Goal: Task Accomplishment & Management: Manage account settings

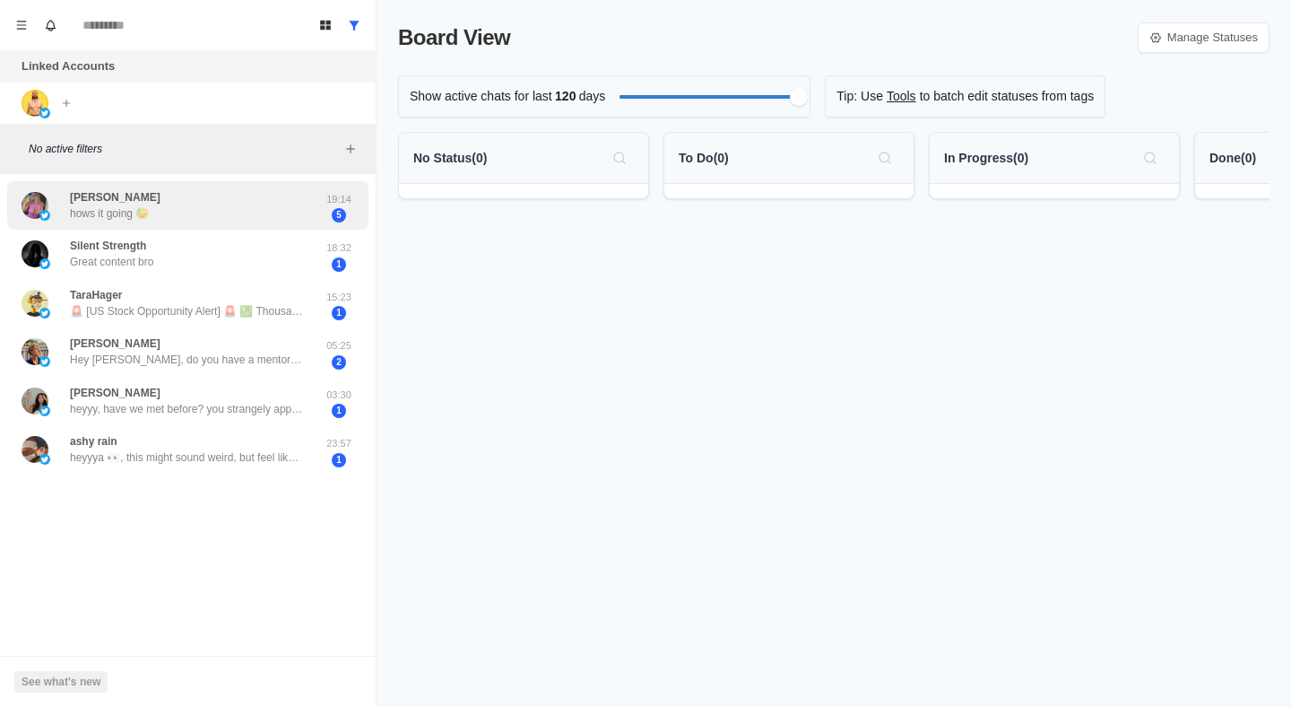
click at [272, 221] on div "[PERSON_NAME] hows it going 😓" at bounding box center [169, 205] width 295 height 35
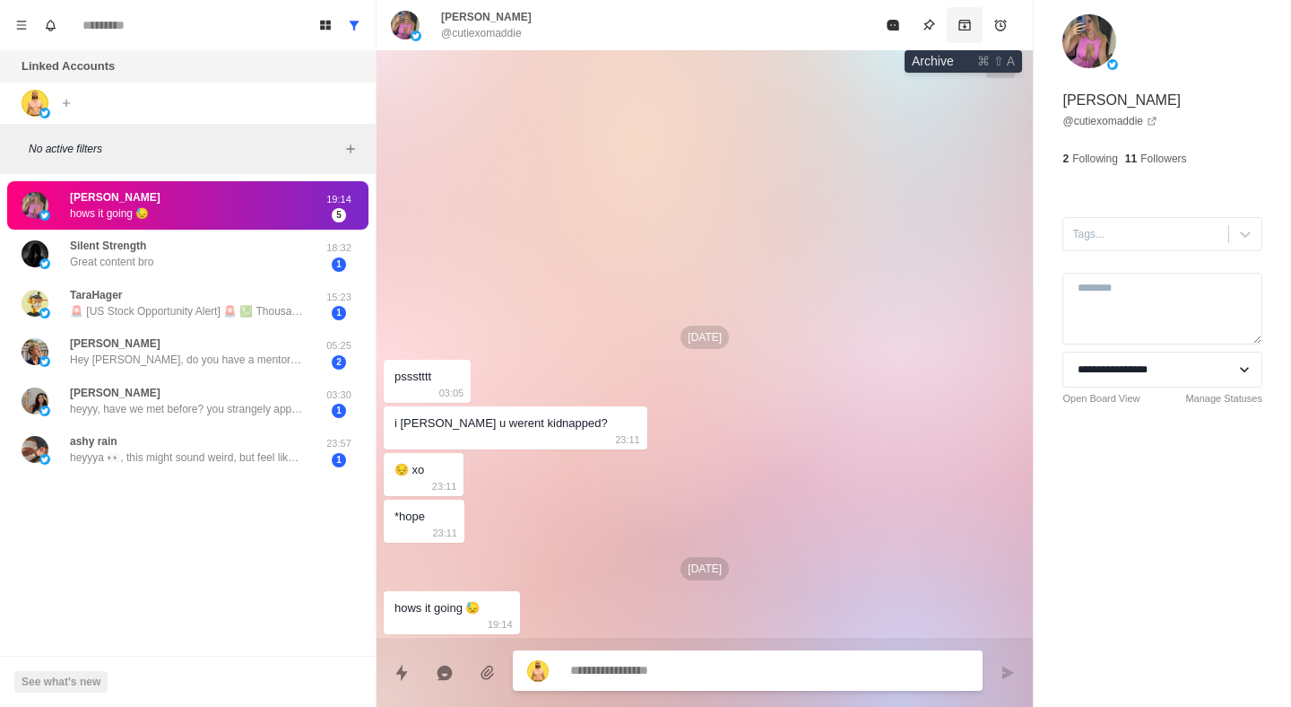
click at [967, 29] on icon "Archive" at bounding box center [965, 25] width 12 height 11
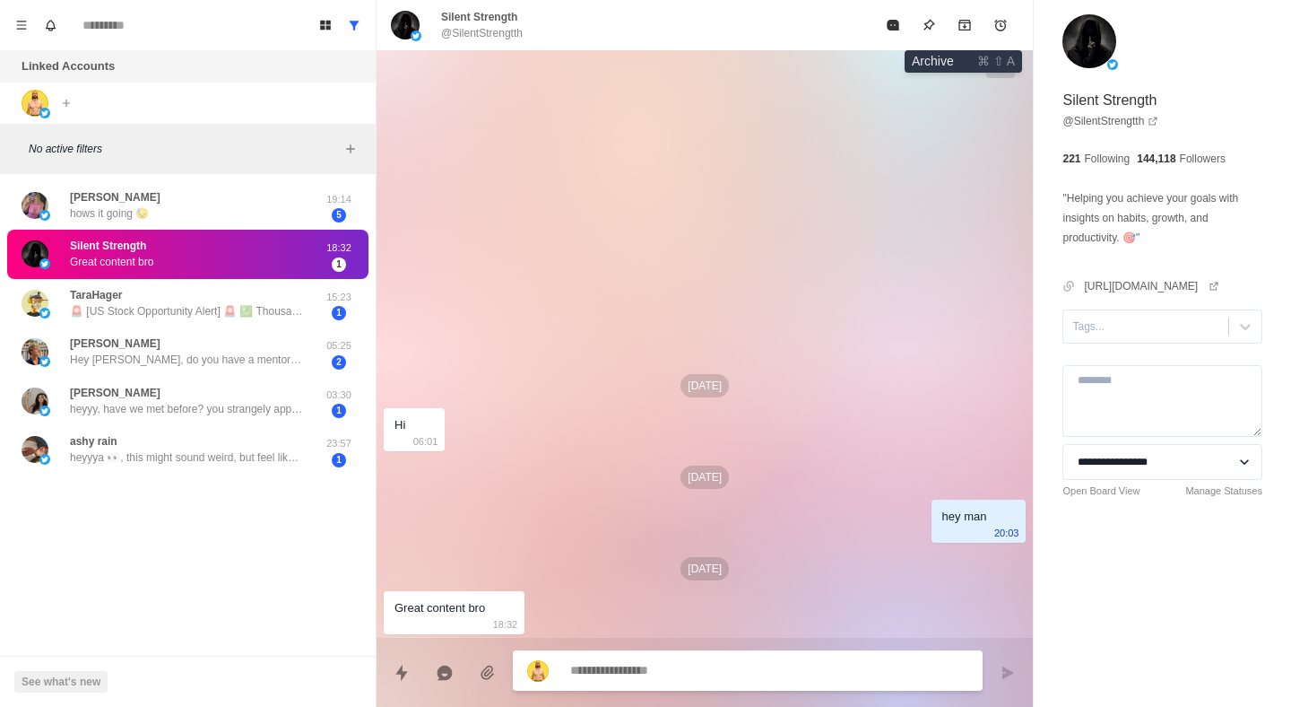
click at [967, 29] on icon "Archive" at bounding box center [965, 25] width 12 height 11
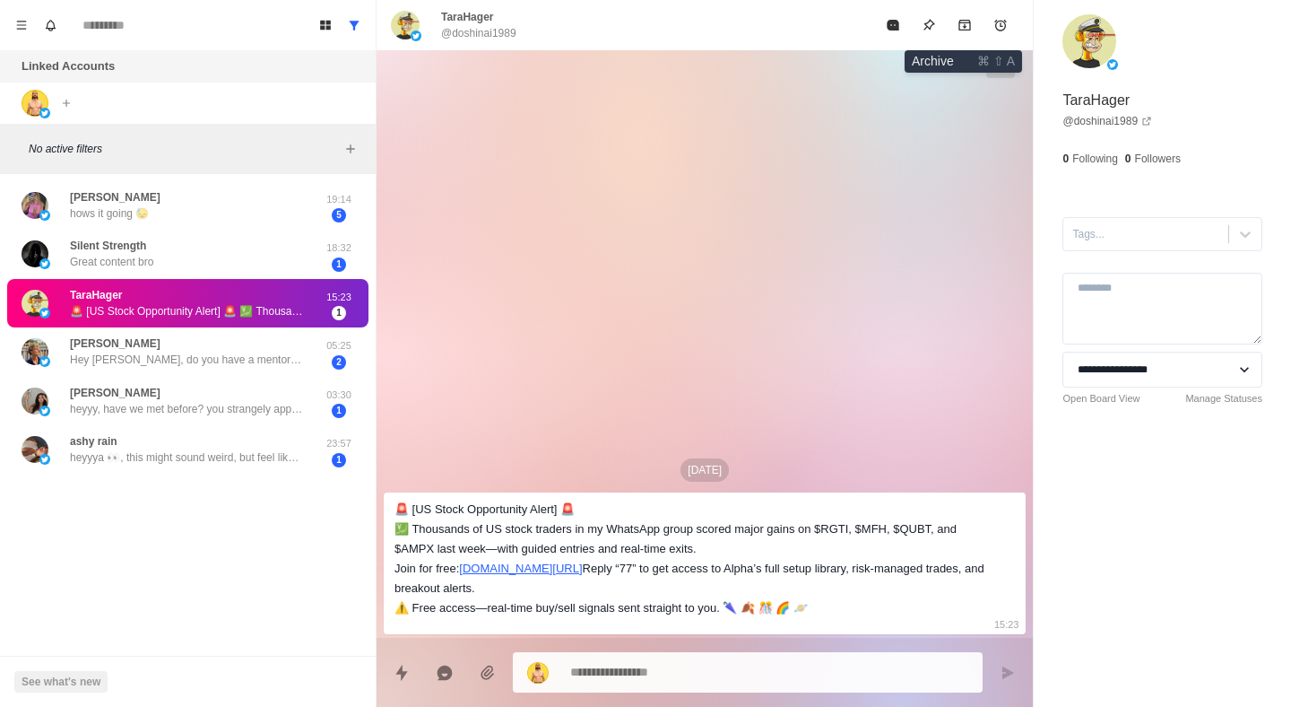
click at [967, 29] on icon "Archive" at bounding box center [965, 25] width 12 height 11
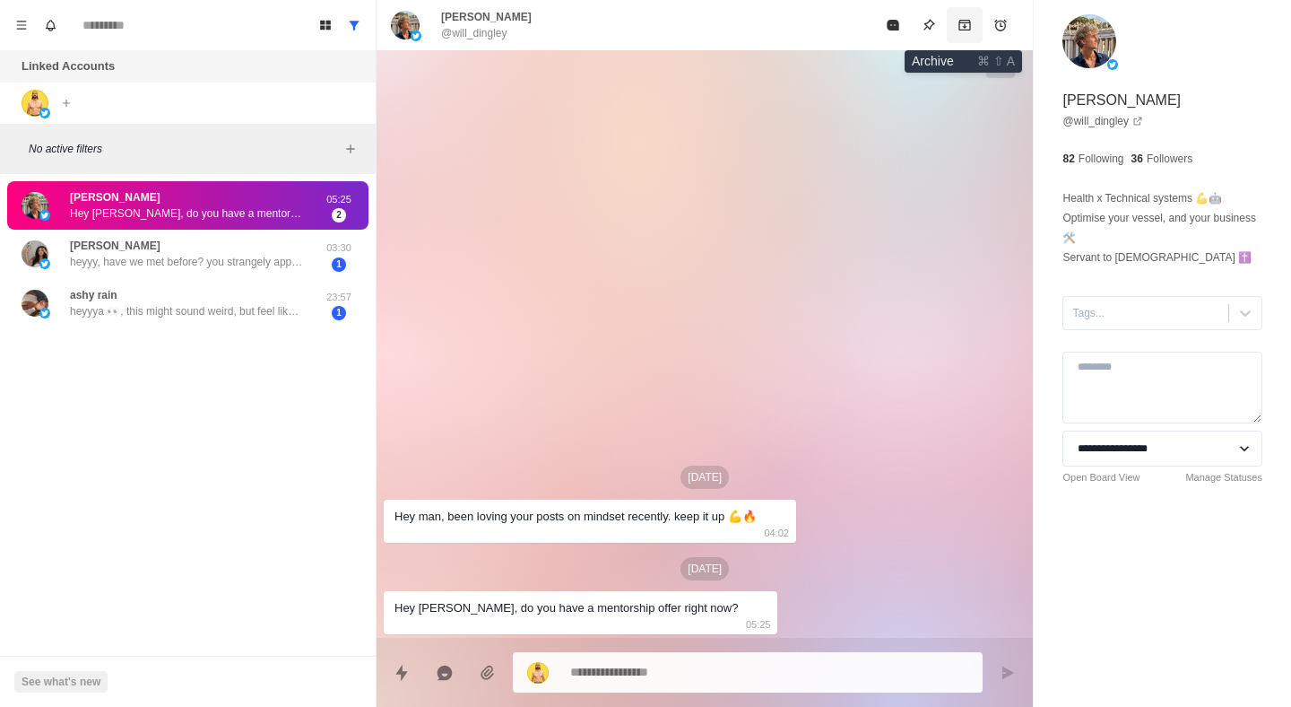
click at [967, 29] on icon "Archive" at bounding box center [965, 25] width 14 height 14
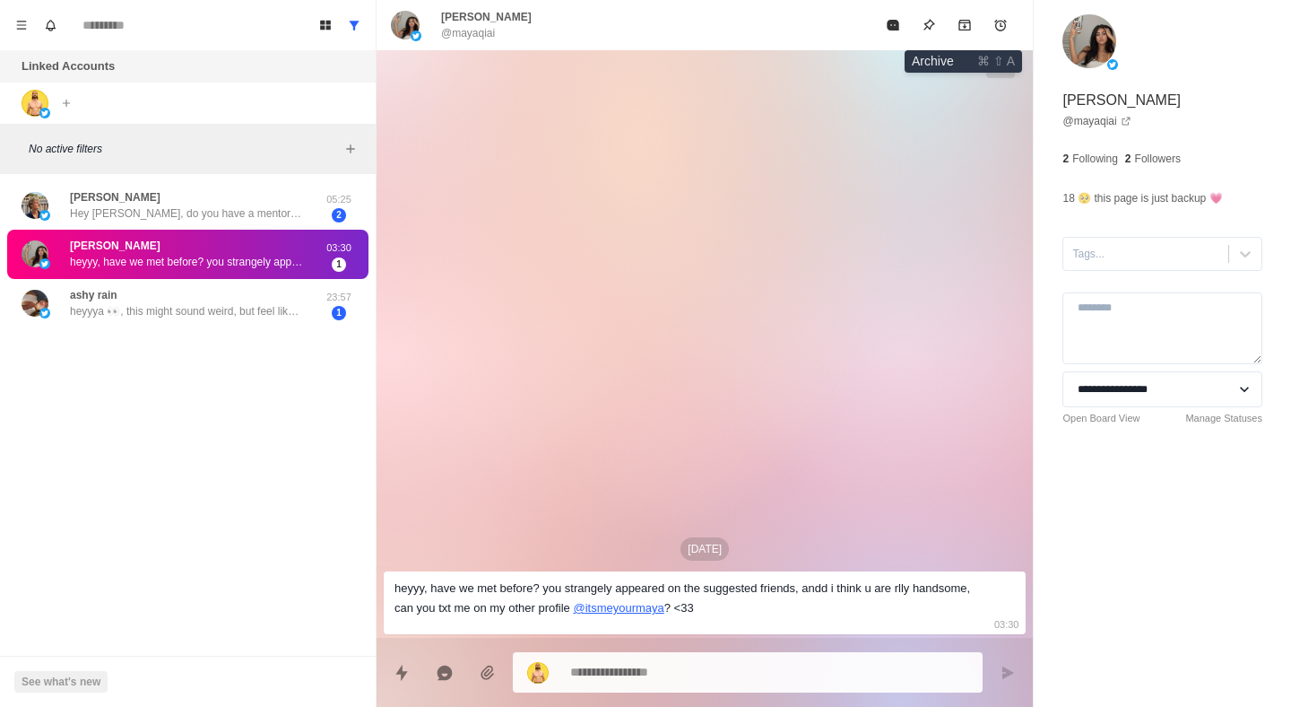
click at [967, 29] on icon "Archive" at bounding box center [965, 25] width 14 height 14
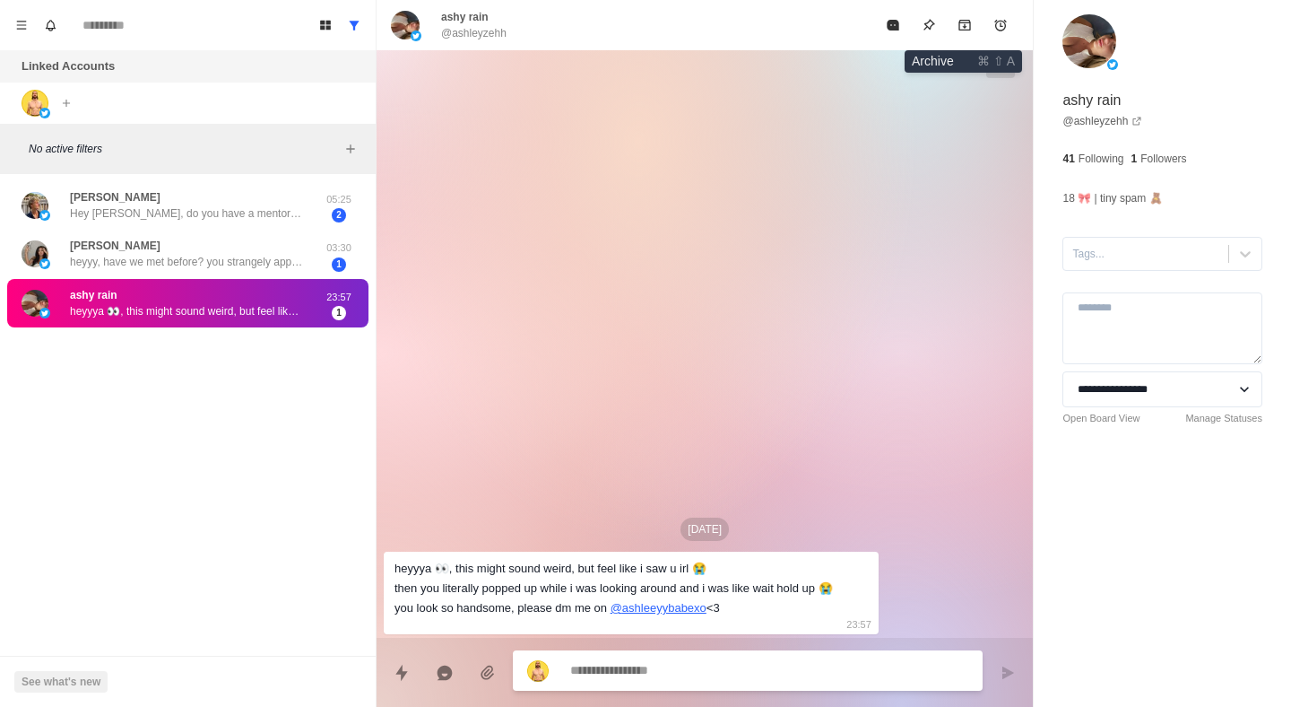
click at [967, 29] on icon "Archive" at bounding box center [965, 25] width 14 height 14
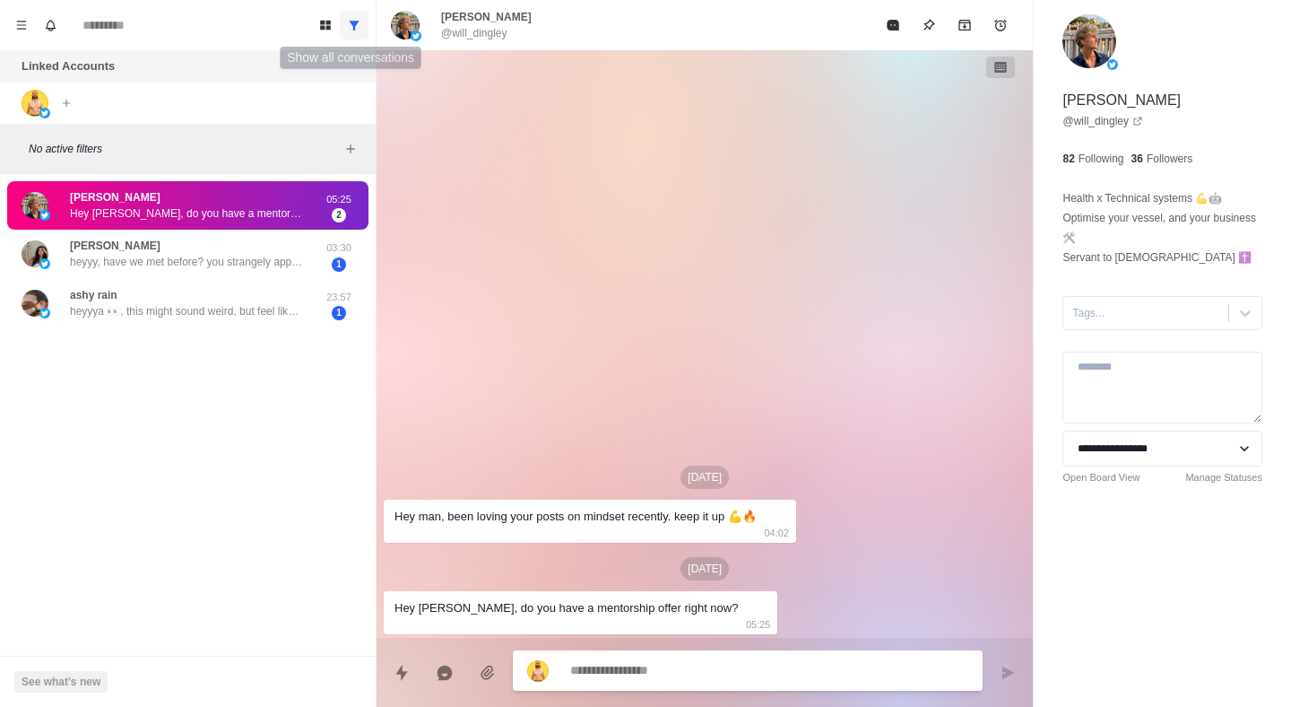
click at [360, 24] on icon "Show all conversations" at bounding box center [354, 25] width 13 height 13
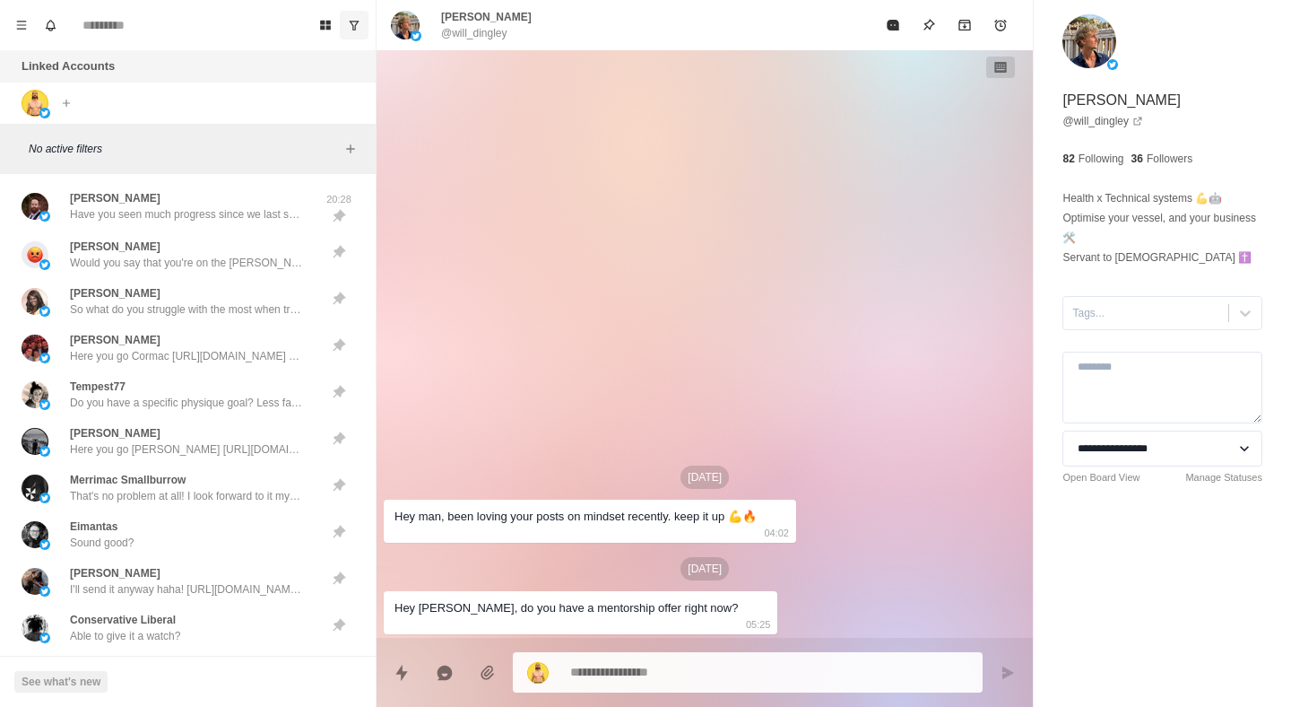
type textarea "*"
